Goal: Check status: Check status

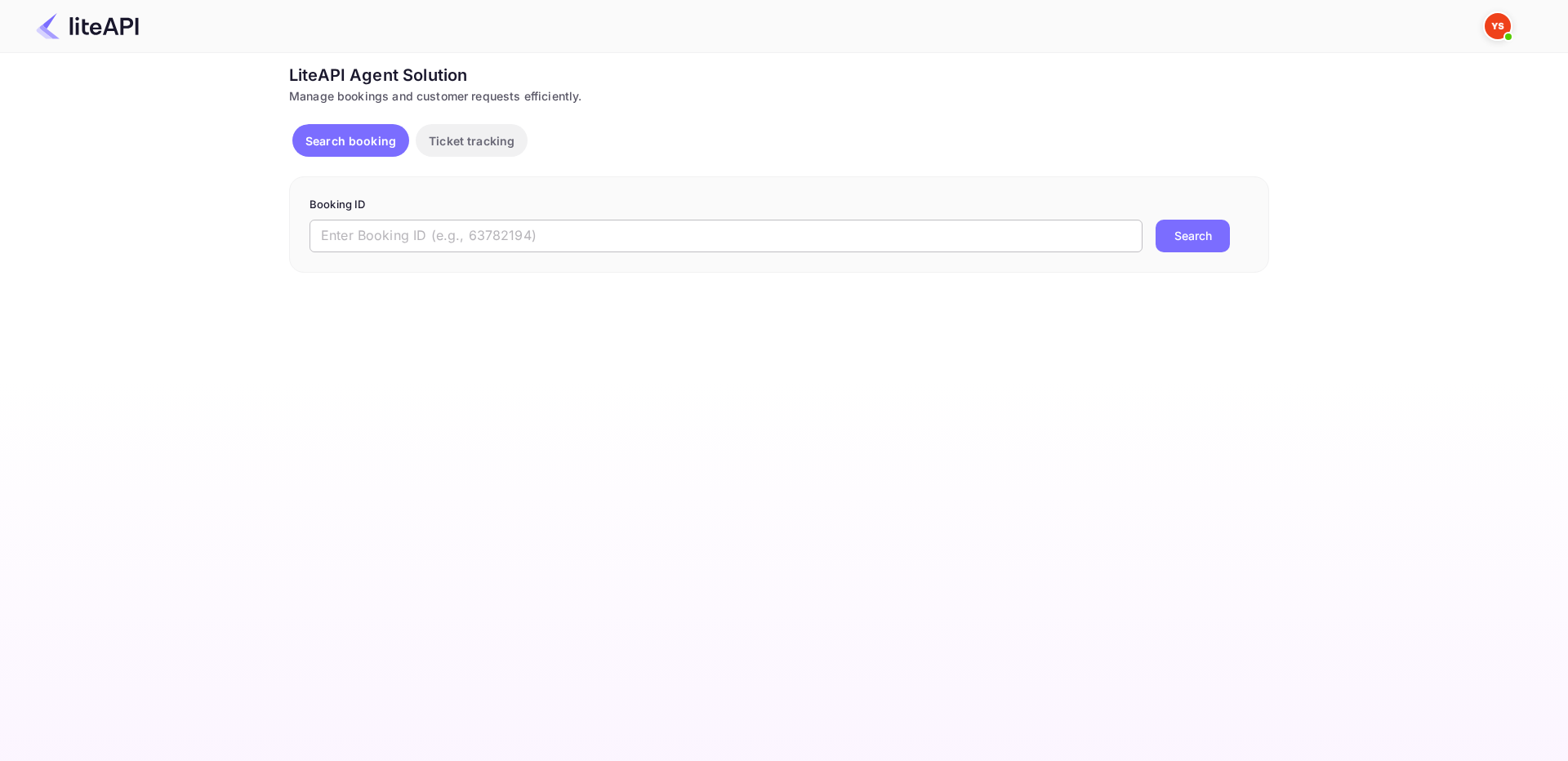
click at [472, 243] on input "text" at bounding box center [726, 236] width 833 height 33
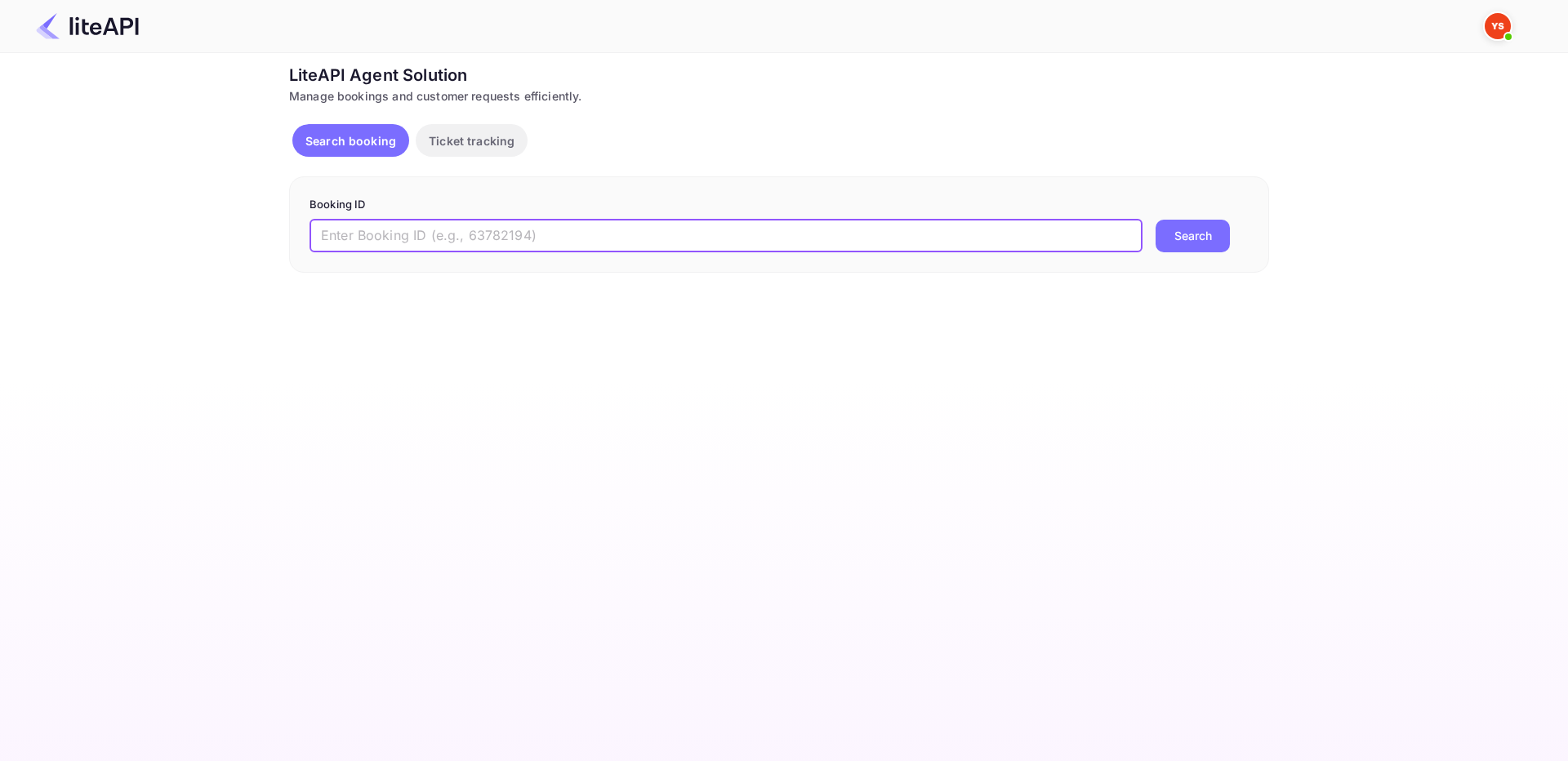
paste input "9020475"
type input "9020475"
click at [1200, 235] on button "Search" at bounding box center [1193, 236] width 75 height 33
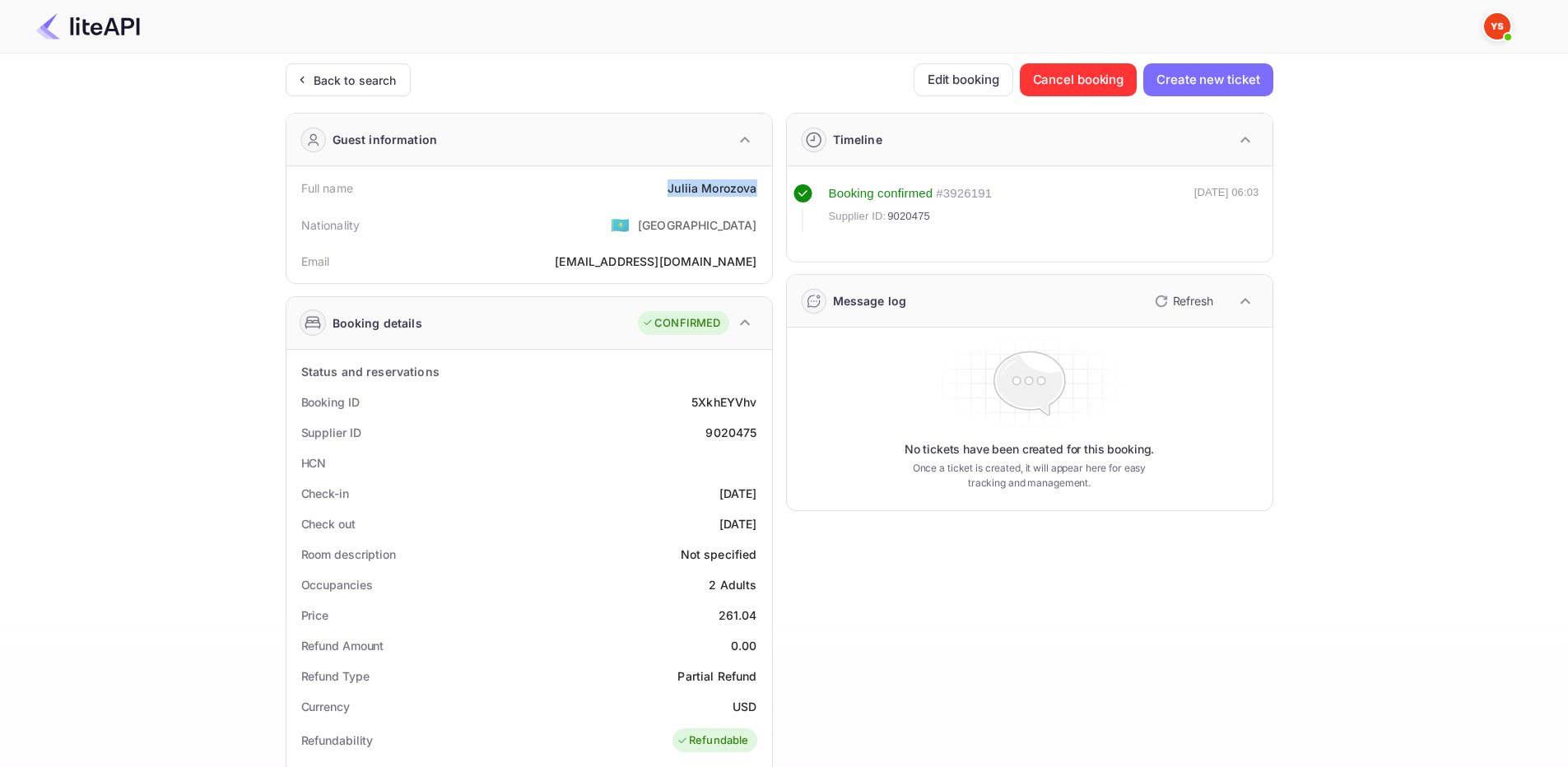
drag, startPoint x: 664, startPoint y: 186, endPoint x: 764, endPoint y: 189, distance: 100.0
click at [764, 189] on div "Full name [PERSON_NAME]" at bounding box center [529, 189] width 473 height 31
copy div "[PERSON_NAME]"
drag, startPoint x: 711, startPoint y: 613, endPoint x: 764, endPoint y: 609, distance: 53.2
click at [764, 609] on div "Price 261.04" at bounding box center [529, 615] width 473 height 31
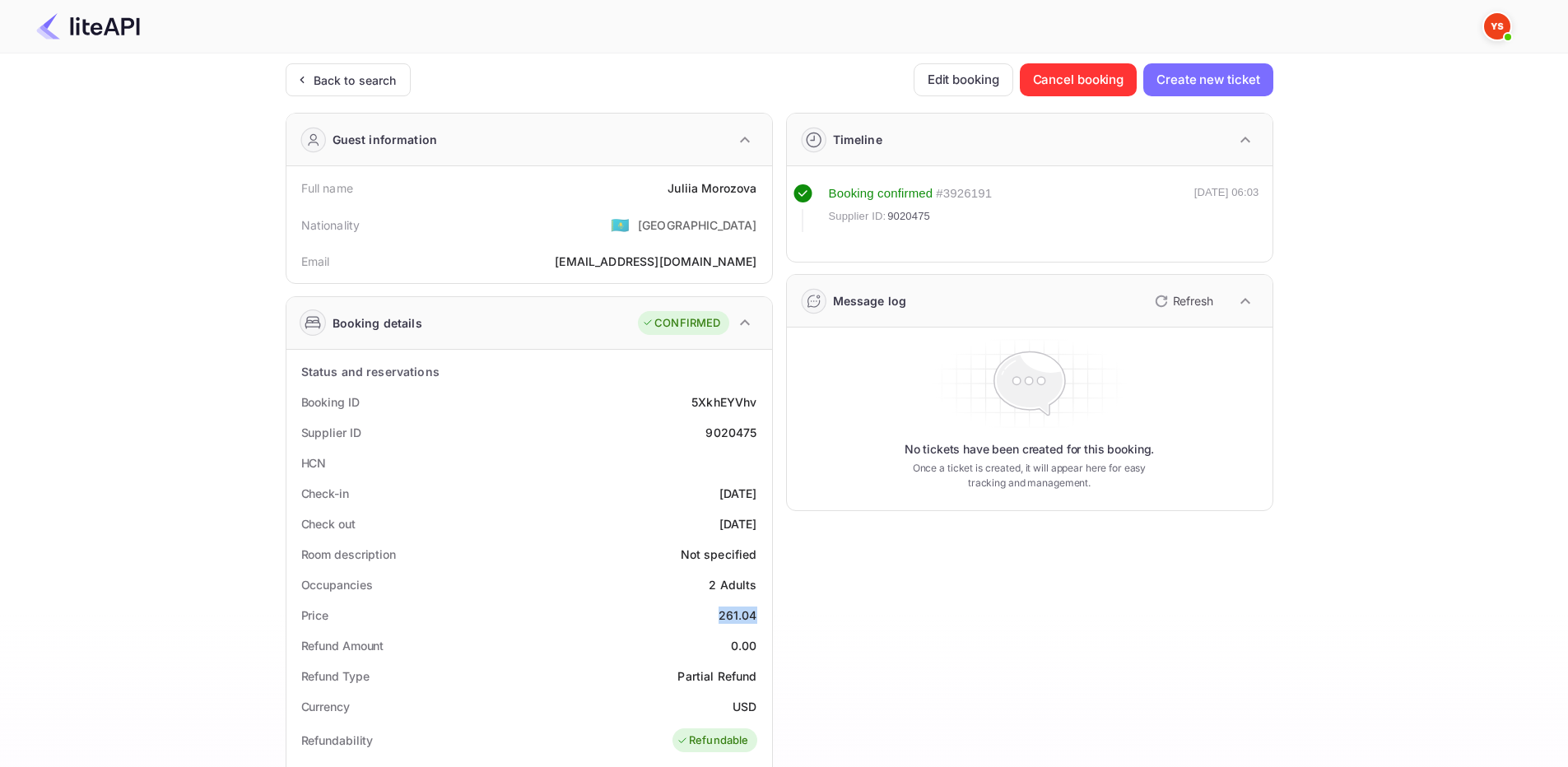
copy div "261.04"
click at [332, 86] on div "Back to search" at bounding box center [355, 80] width 83 height 17
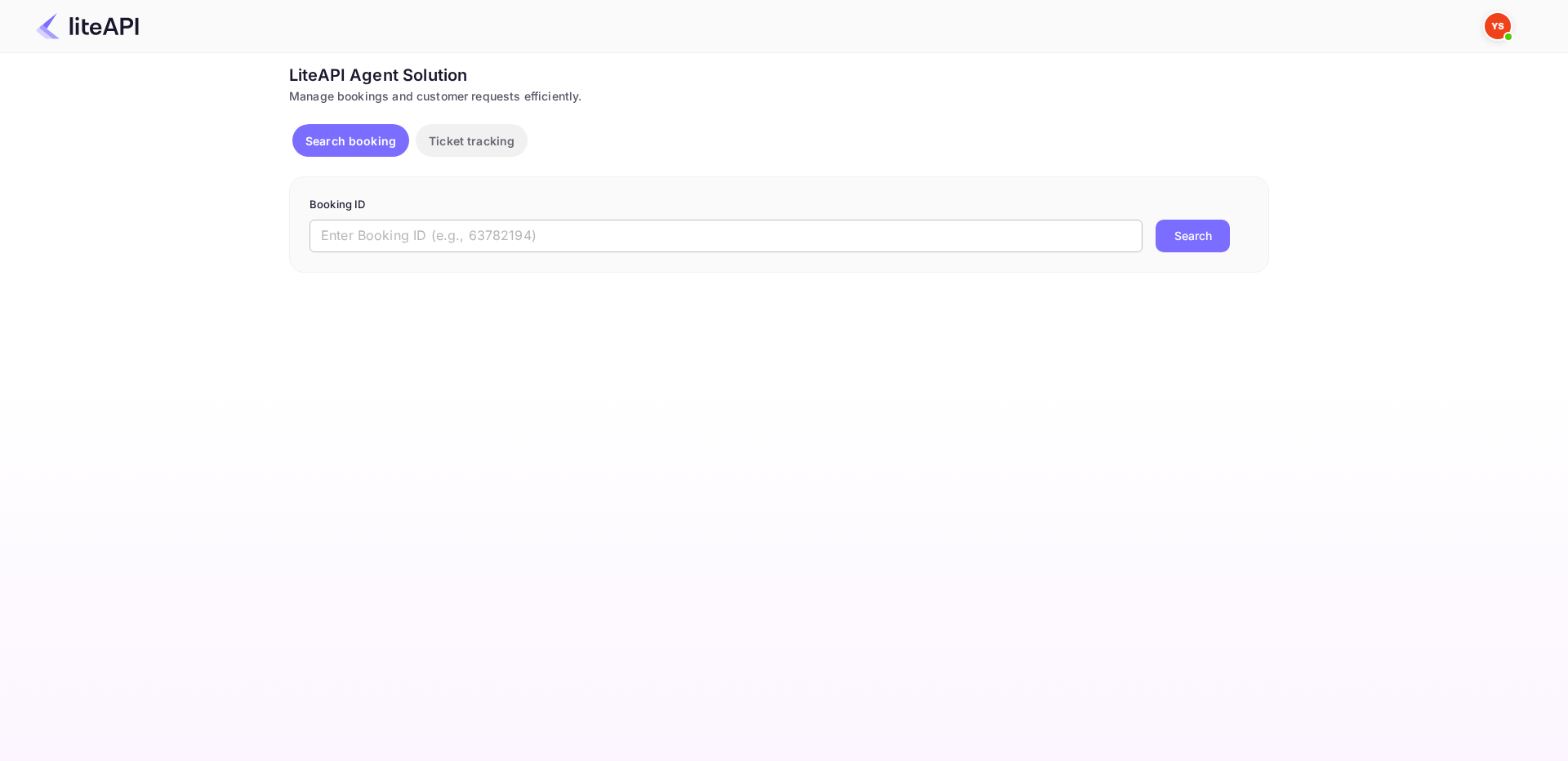
click at [441, 235] on input "text" at bounding box center [726, 236] width 833 height 33
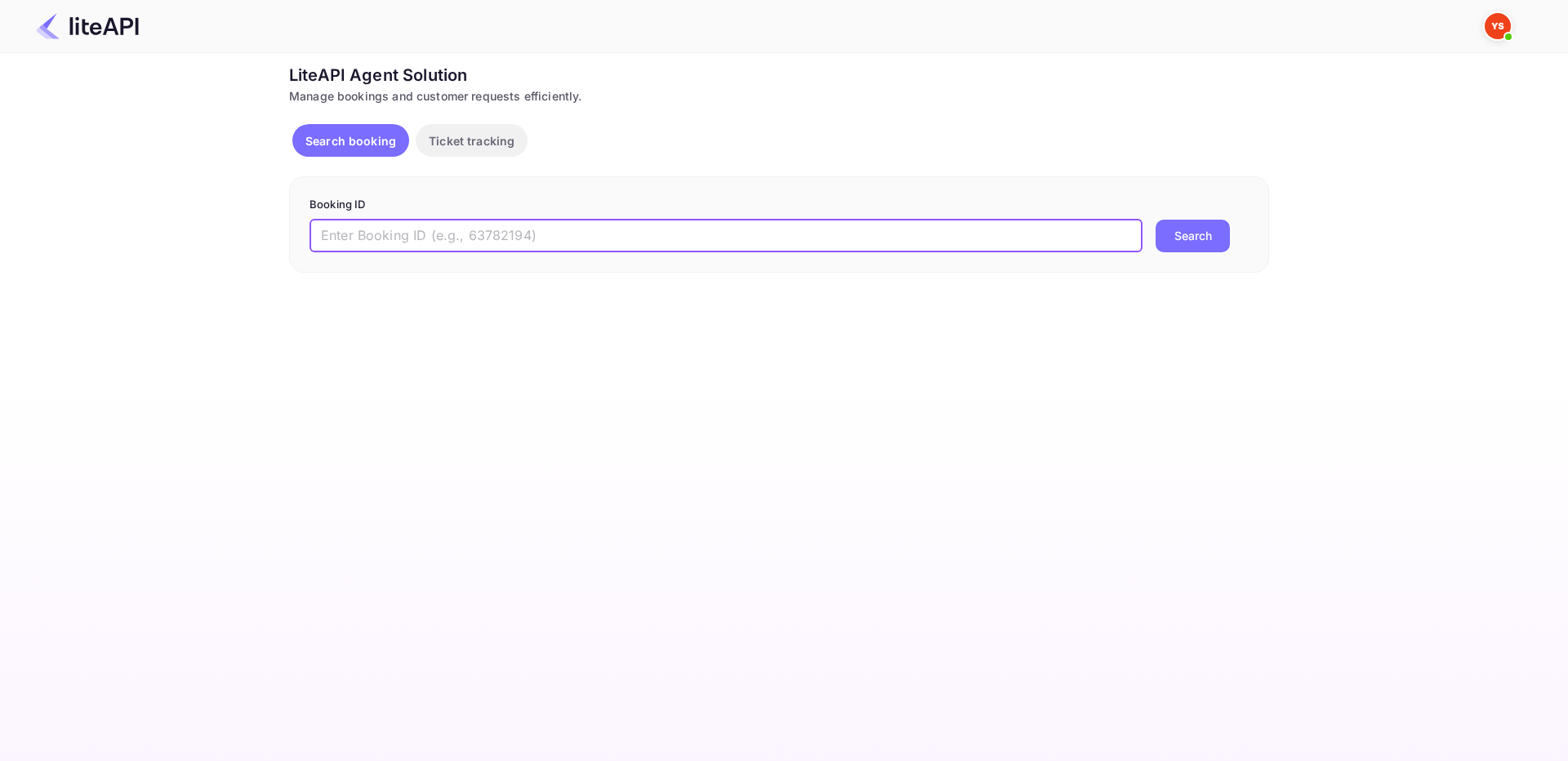
paste input "9064354"
type input "9064354"
click at [1202, 243] on button "Search" at bounding box center [1193, 236] width 75 height 33
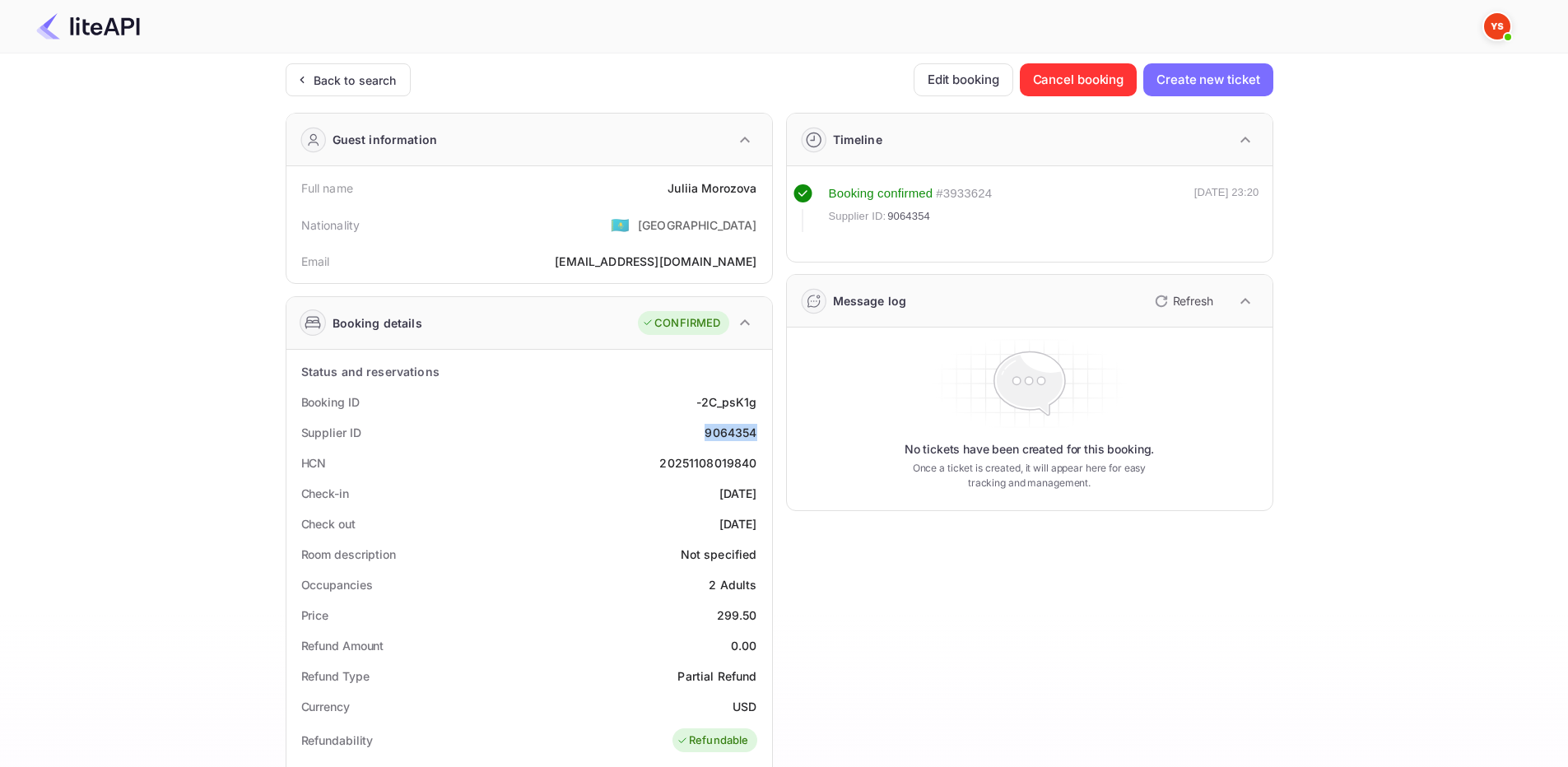
drag, startPoint x: 698, startPoint y: 433, endPoint x: 767, endPoint y: 431, distance: 69.0
copy div "9064354"
drag, startPoint x: 711, startPoint y: 621, endPoint x: 756, endPoint y: 621, distance: 45.0
click at [756, 621] on div "Price 299.50" at bounding box center [529, 615] width 473 height 31
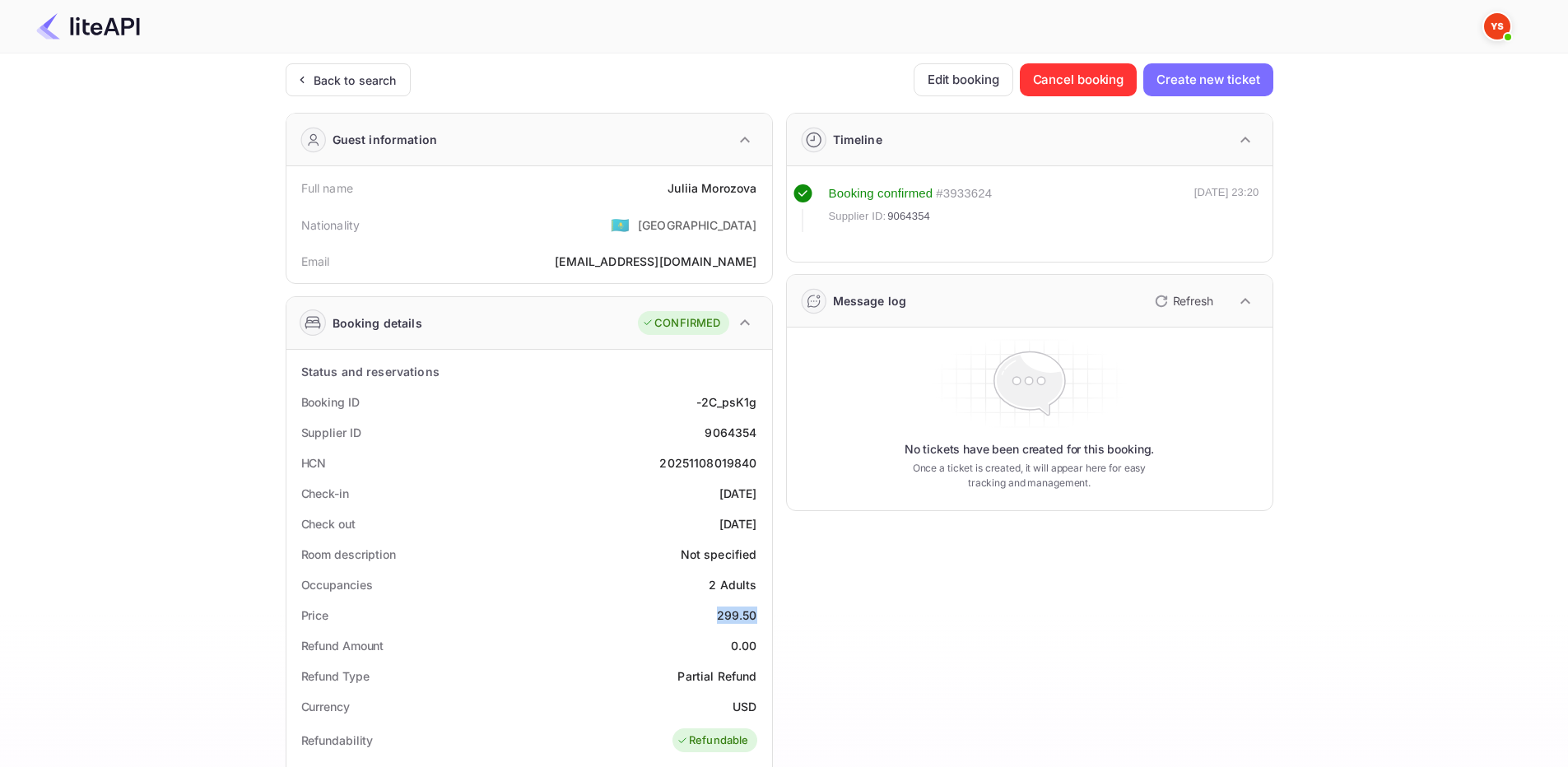
copy div "299.50"
click at [375, 82] on div "Back to search" at bounding box center [355, 80] width 83 height 17
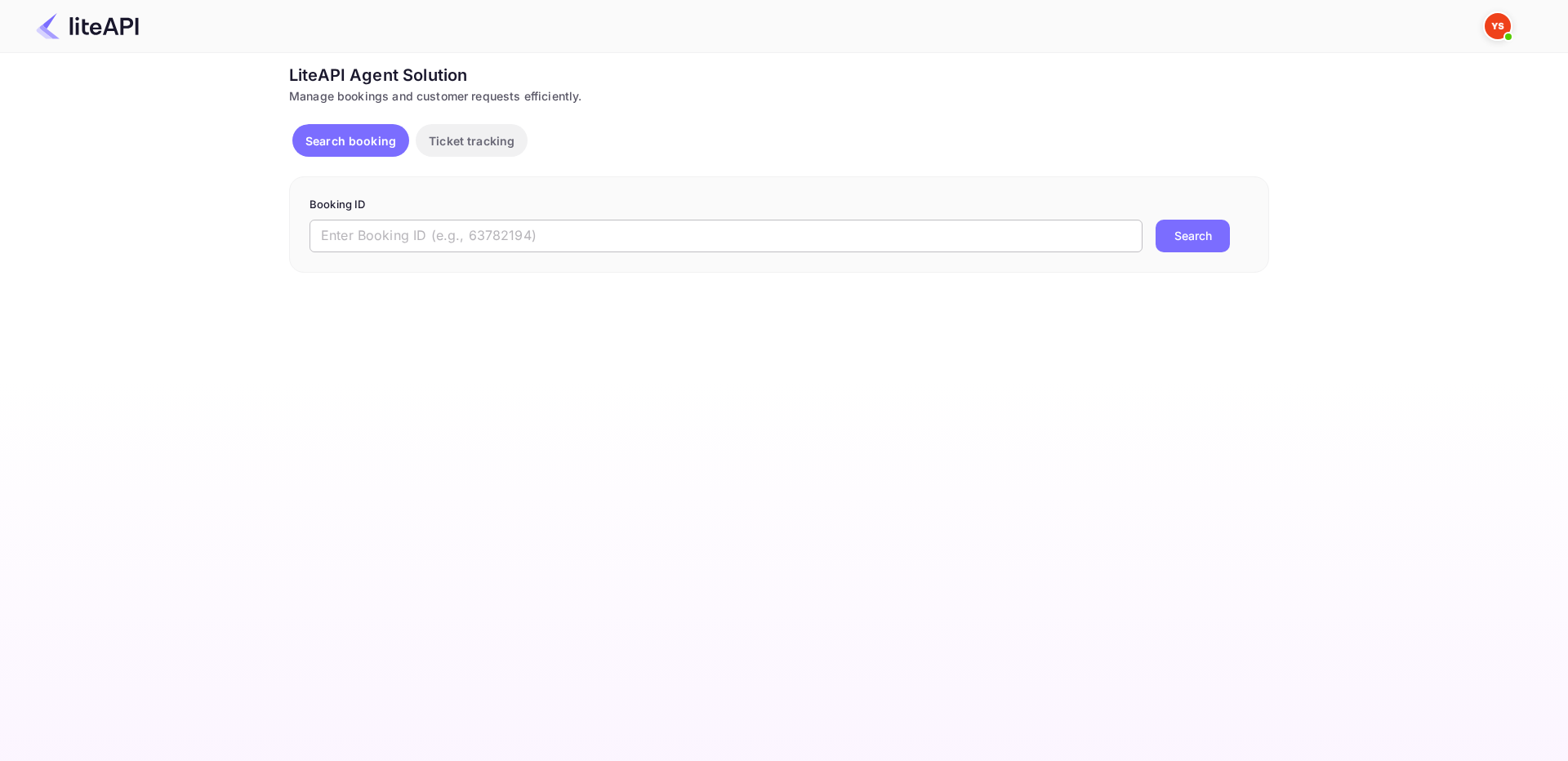
click at [406, 239] on input "text" at bounding box center [726, 236] width 833 height 33
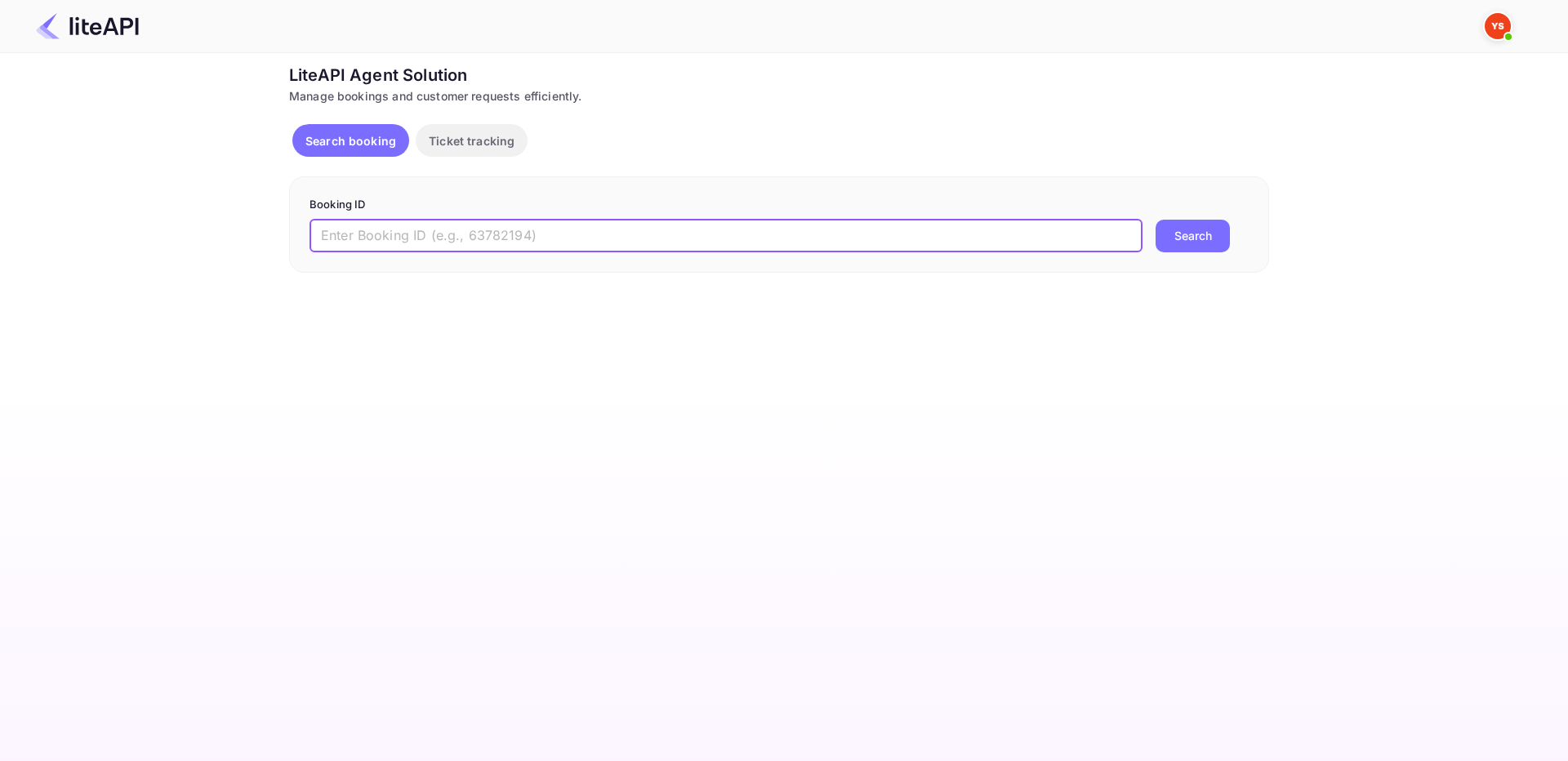
paste input "9074746"
type input "9074746"
click at [1213, 245] on button "Search" at bounding box center [1193, 236] width 75 height 33
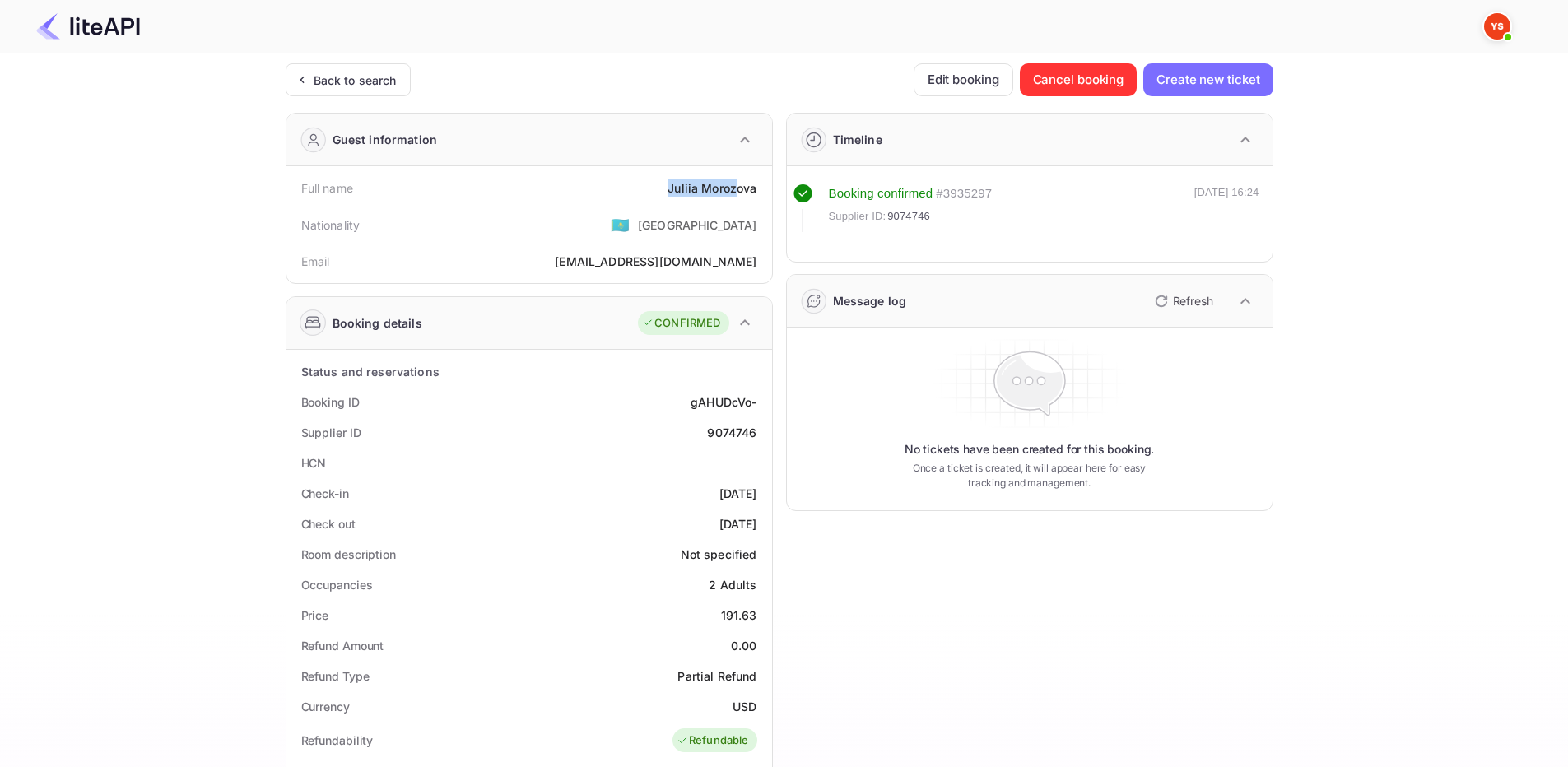
drag, startPoint x: 686, startPoint y: 189, endPoint x: 736, endPoint y: 195, distance: 50.4
click at [736, 195] on div "[PERSON_NAME]" at bounding box center [711, 188] width 89 height 17
click at [764, 477] on div "HCN" at bounding box center [529, 463] width 473 height 31
drag, startPoint x: 705, startPoint y: 437, endPoint x: 760, endPoint y: 435, distance: 55.0
click at [760, 435] on div "Supplier ID 9074746" at bounding box center [529, 433] width 473 height 31
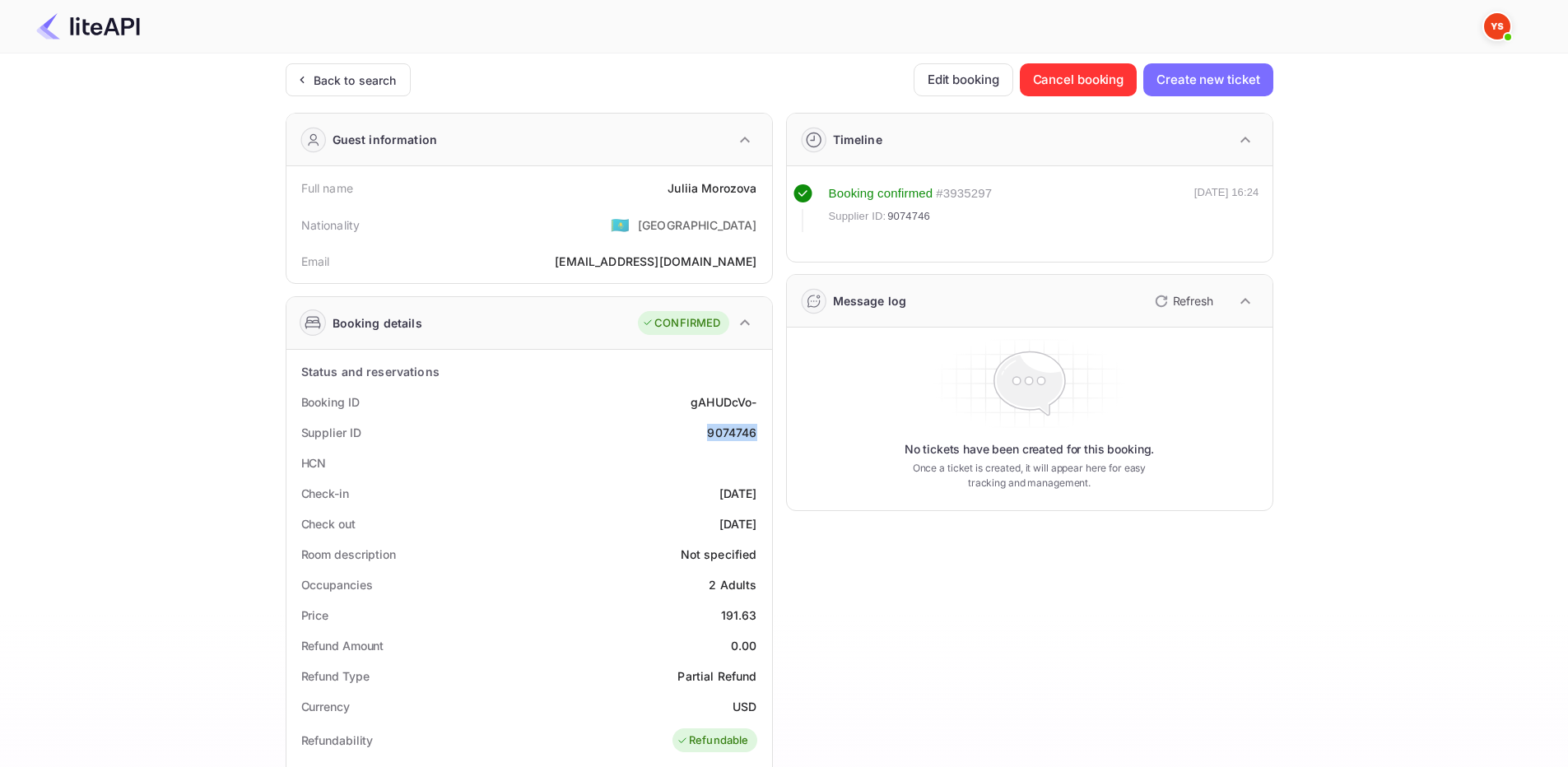
copy div "9074746"
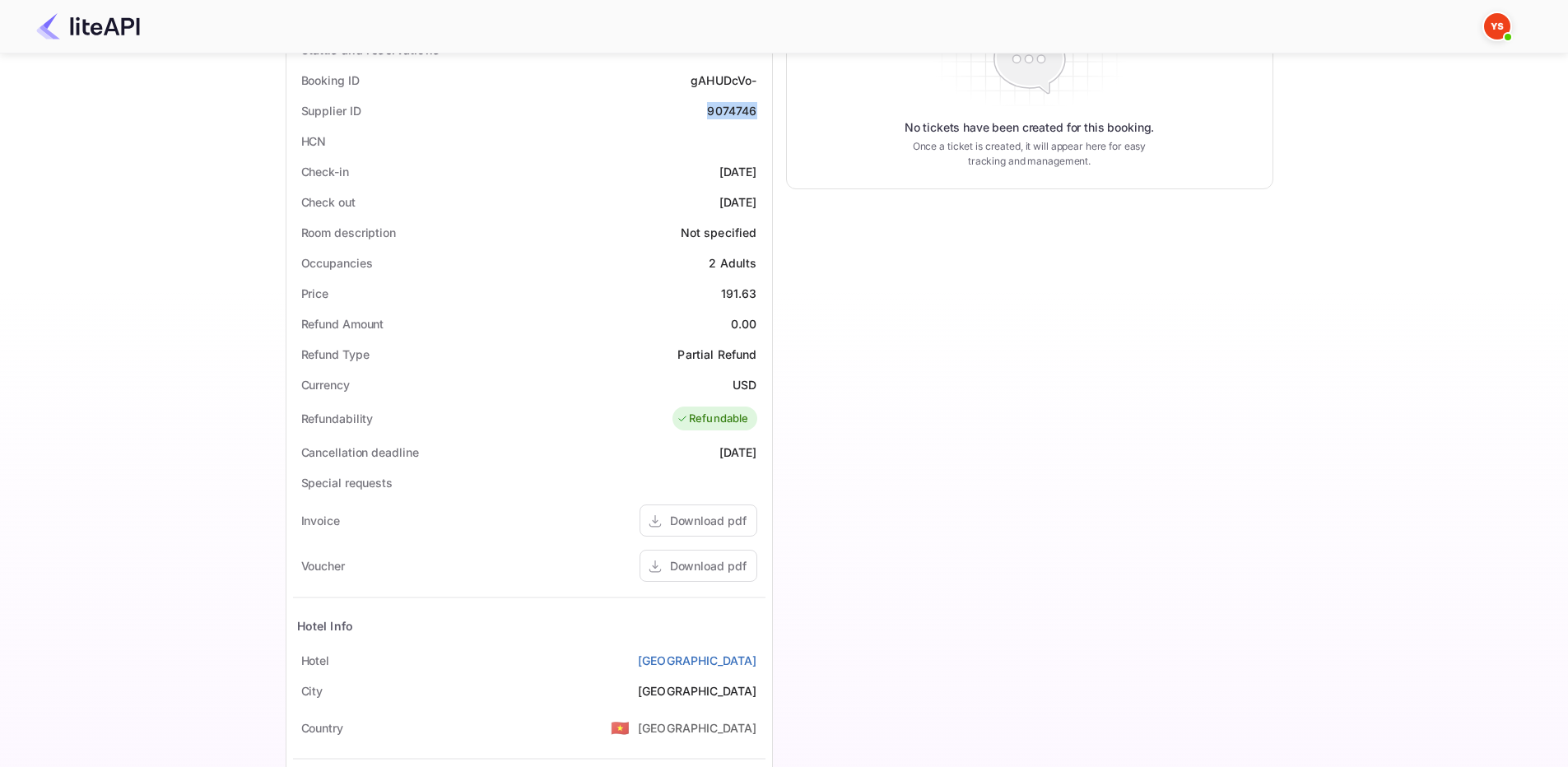
scroll to position [329, 0]
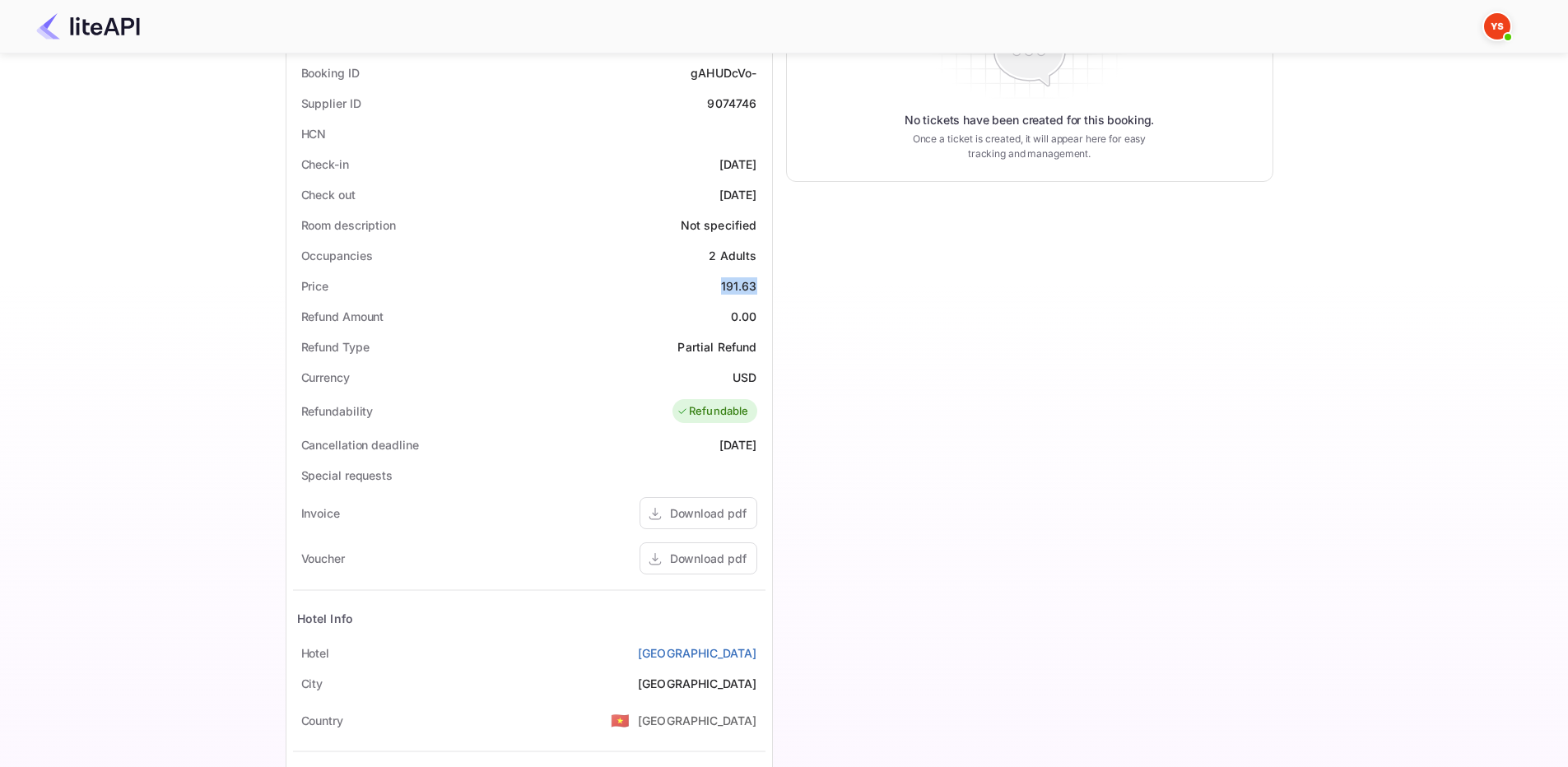
drag, startPoint x: 720, startPoint y: 286, endPoint x: 758, endPoint y: 287, distance: 38.0
click at [758, 287] on div "Price 191.63" at bounding box center [529, 286] width 473 height 31
copy div "191.63"
